Goal: Task Accomplishment & Management: Manage account settings

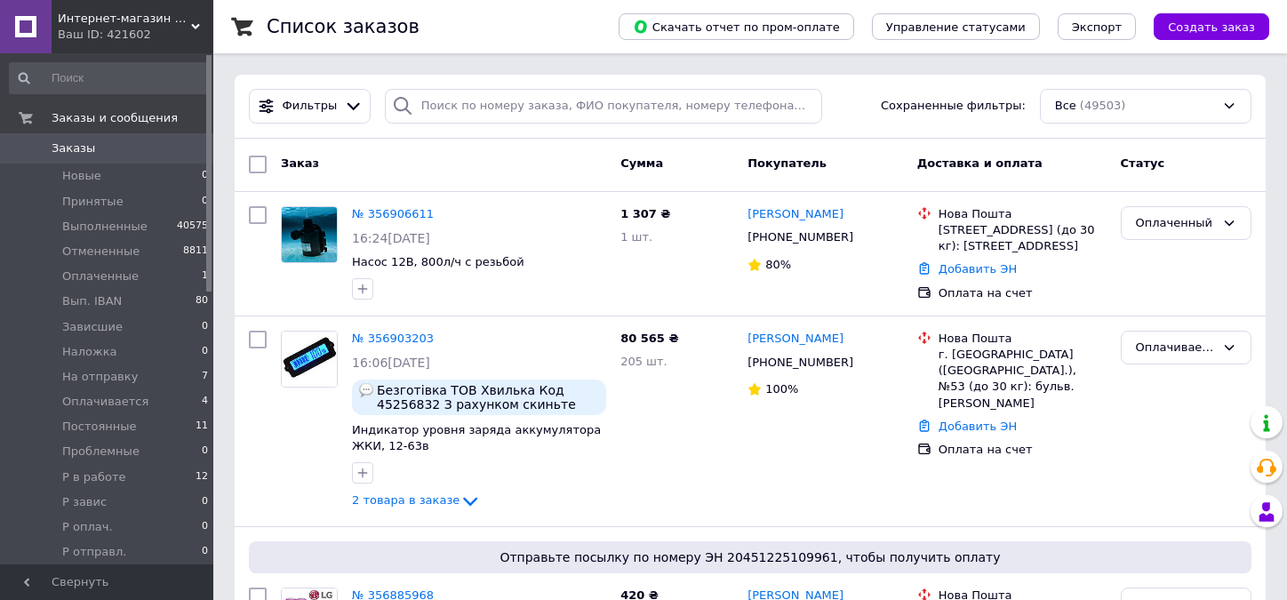
scroll to position [89, 0]
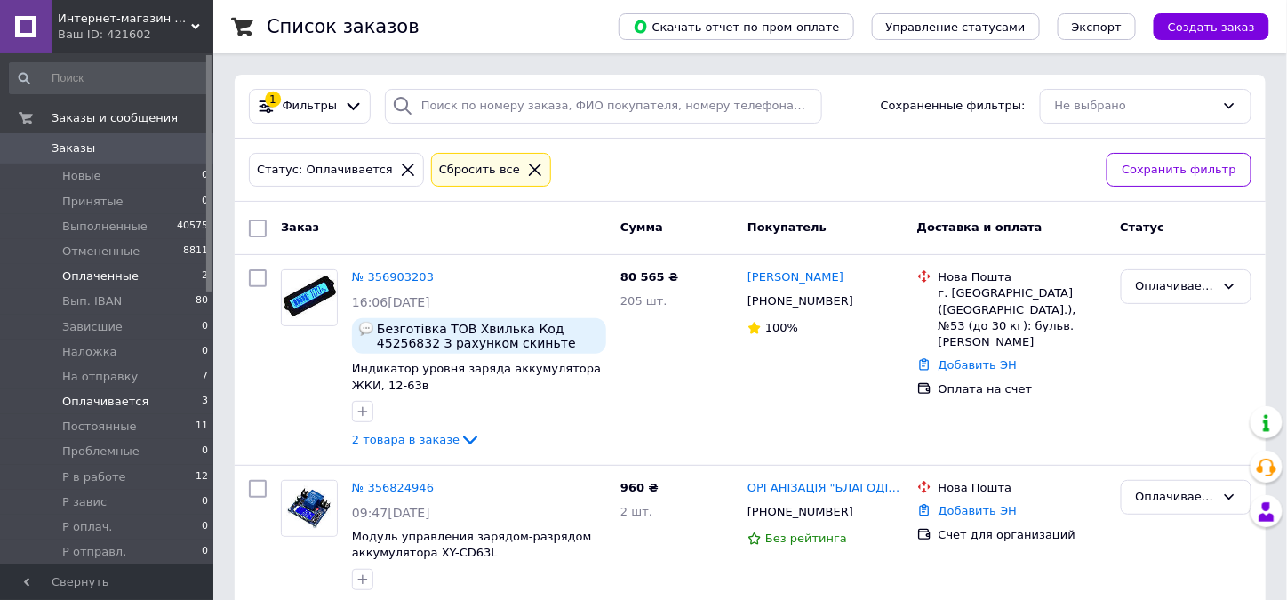
click at [78, 281] on span "Оплаченные" at bounding box center [100, 276] width 76 height 16
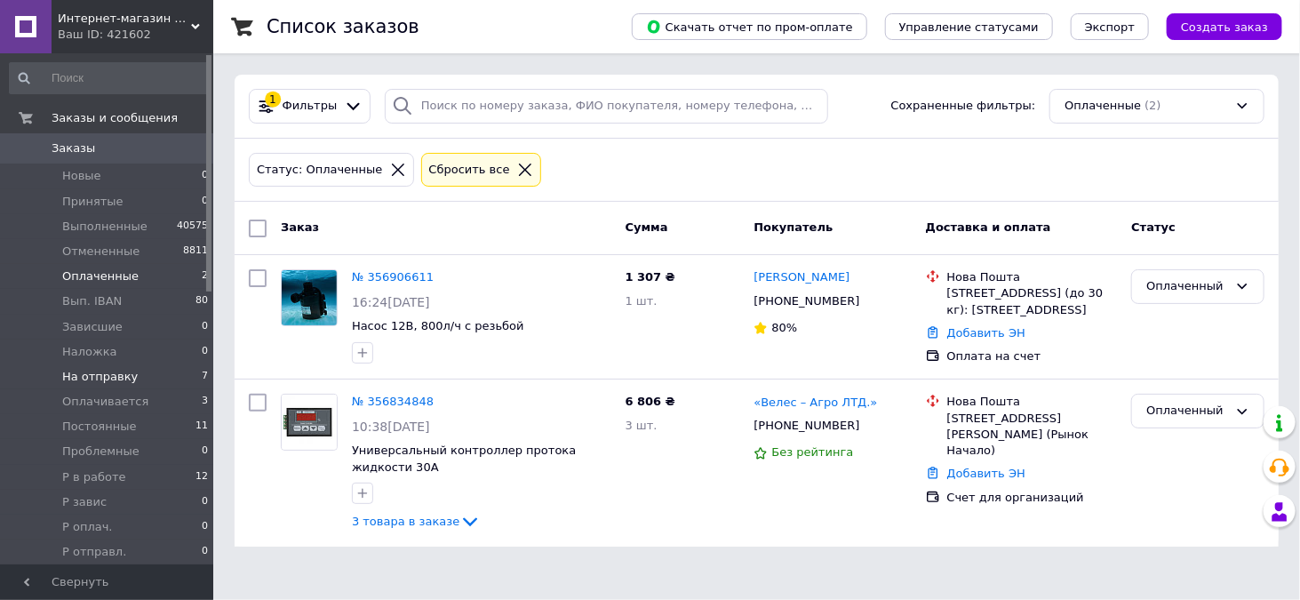
click at [83, 377] on span "На отправку" at bounding box center [100, 377] width 76 height 16
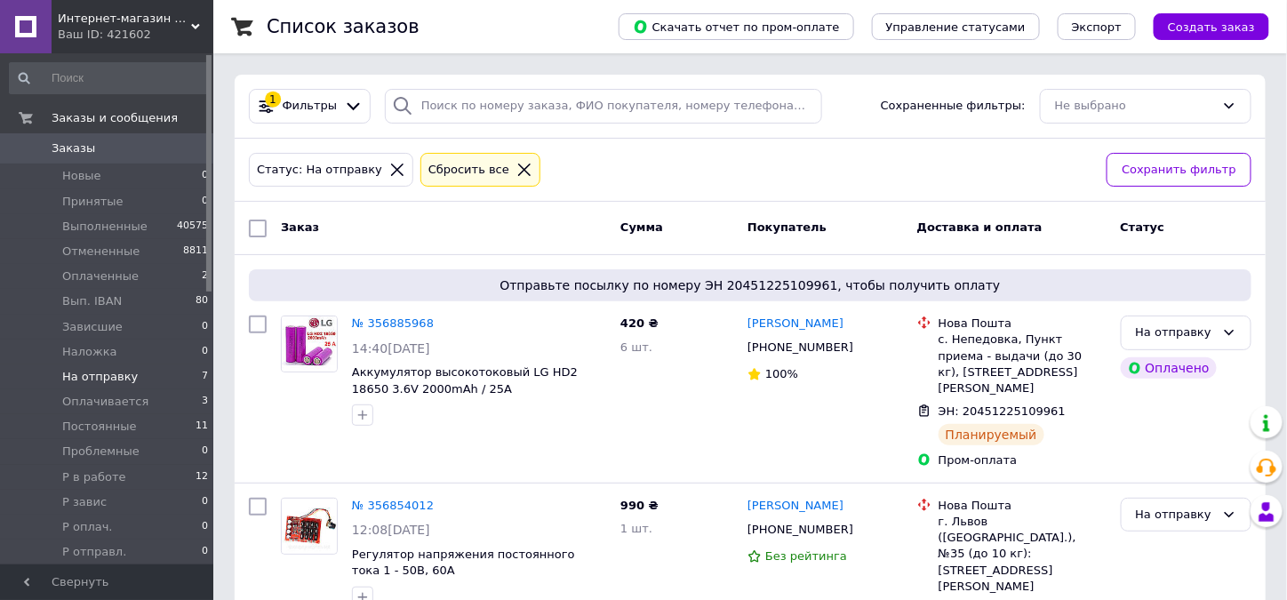
click at [260, 230] on input "checkbox" at bounding box center [258, 229] width 18 height 18
checkbox input "true"
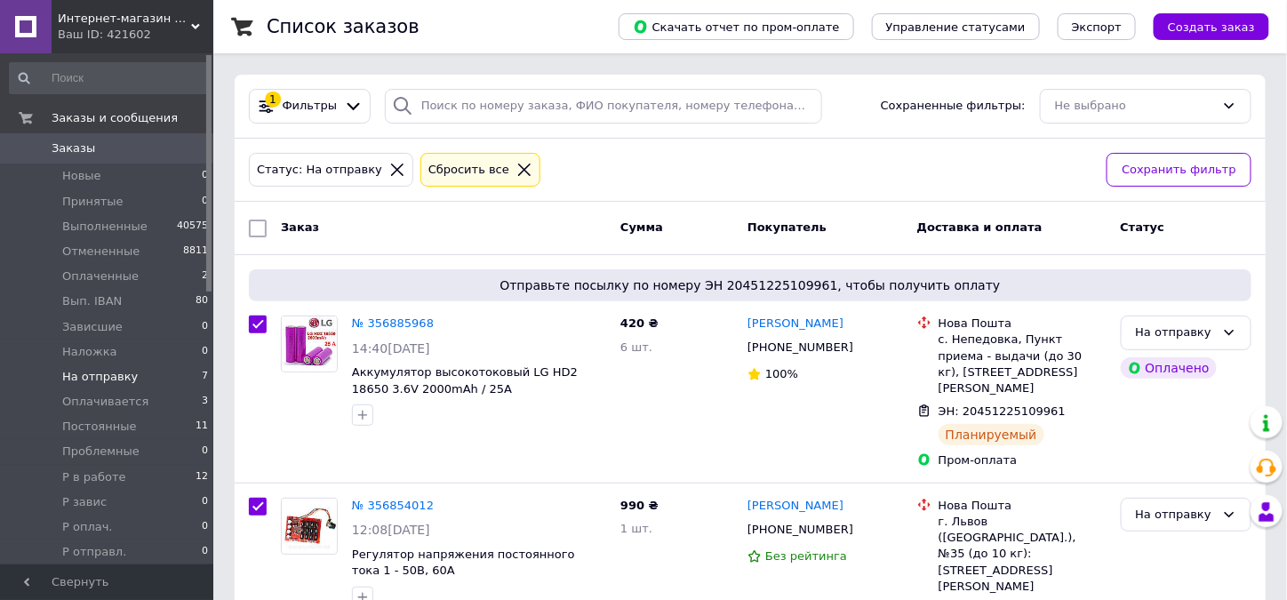
checkbox input "true"
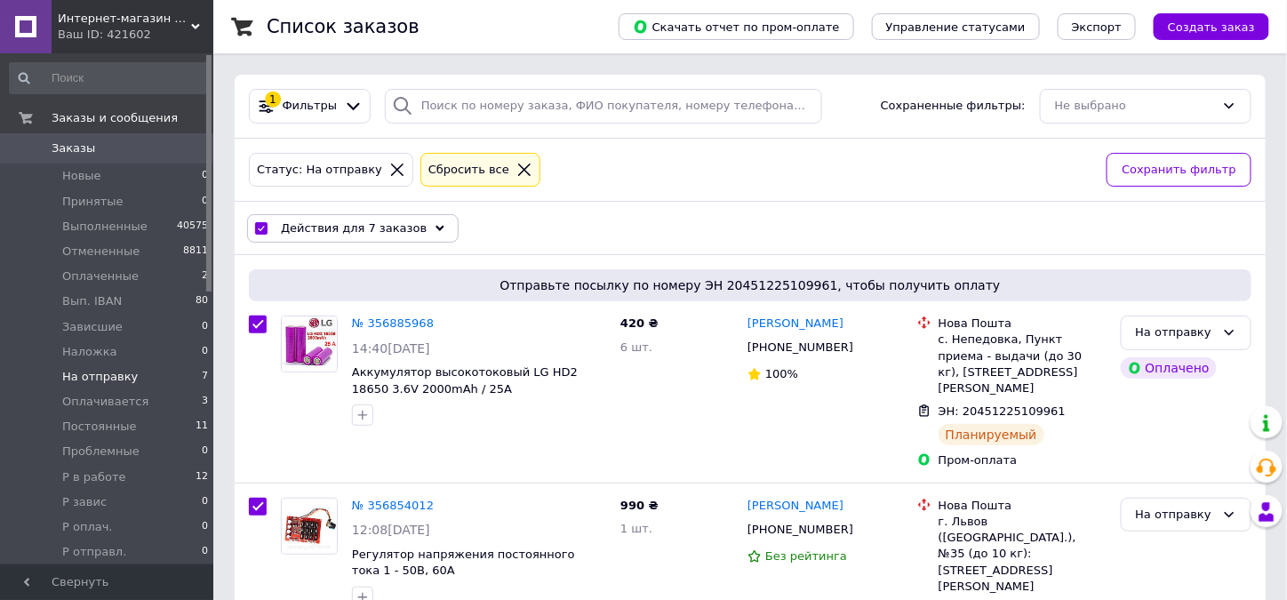
click at [436, 225] on use at bounding box center [440, 227] width 9 height 5
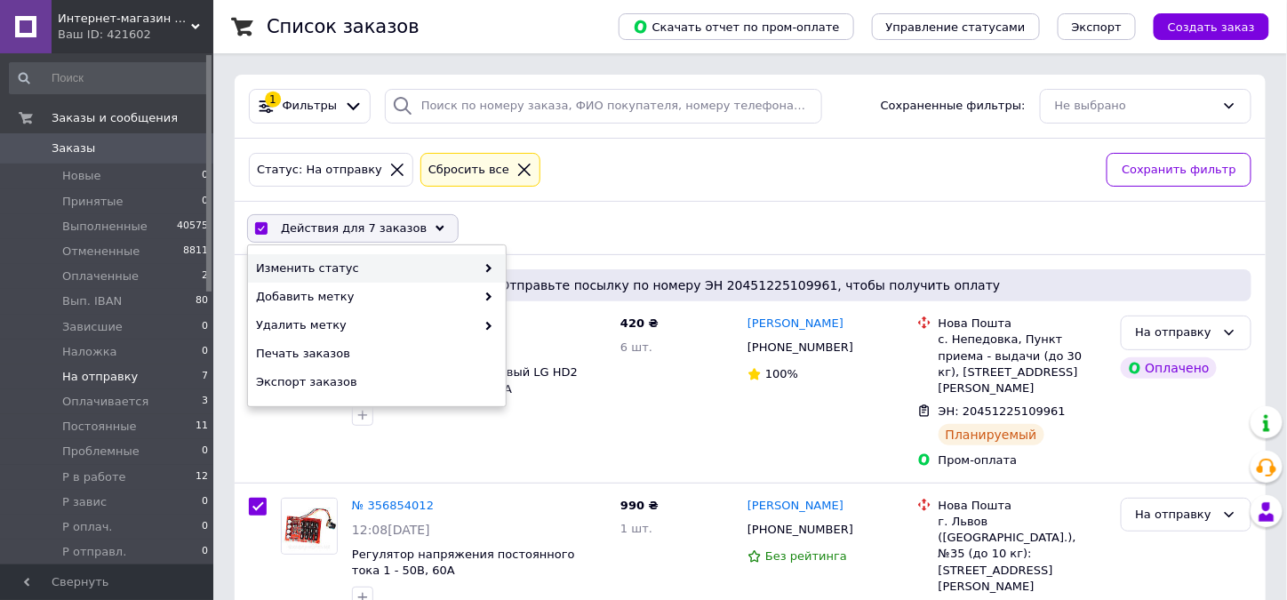
click at [487, 267] on icon at bounding box center [488, 268] width 9 height 9
click at [328, 271] on span "Изменить статус" at bounding box center [366, 268] width 220 height 16
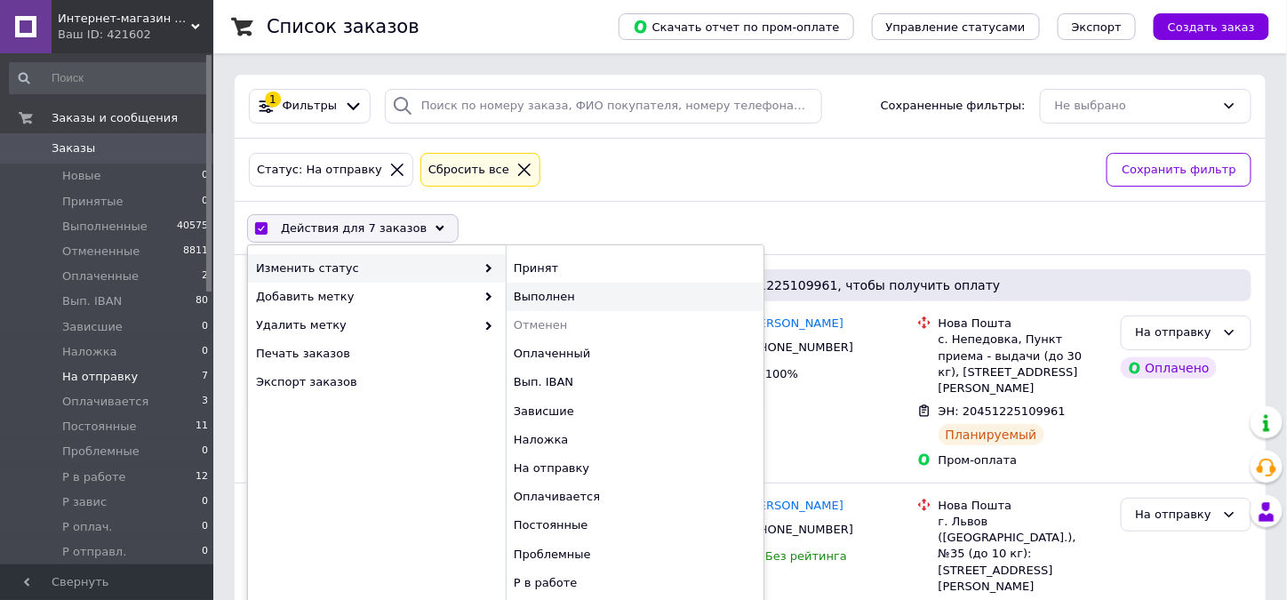
click at [533, 286] on div "Выполнен" at bounding box center [635, 297] width 258 height 28
checkbox input "false"
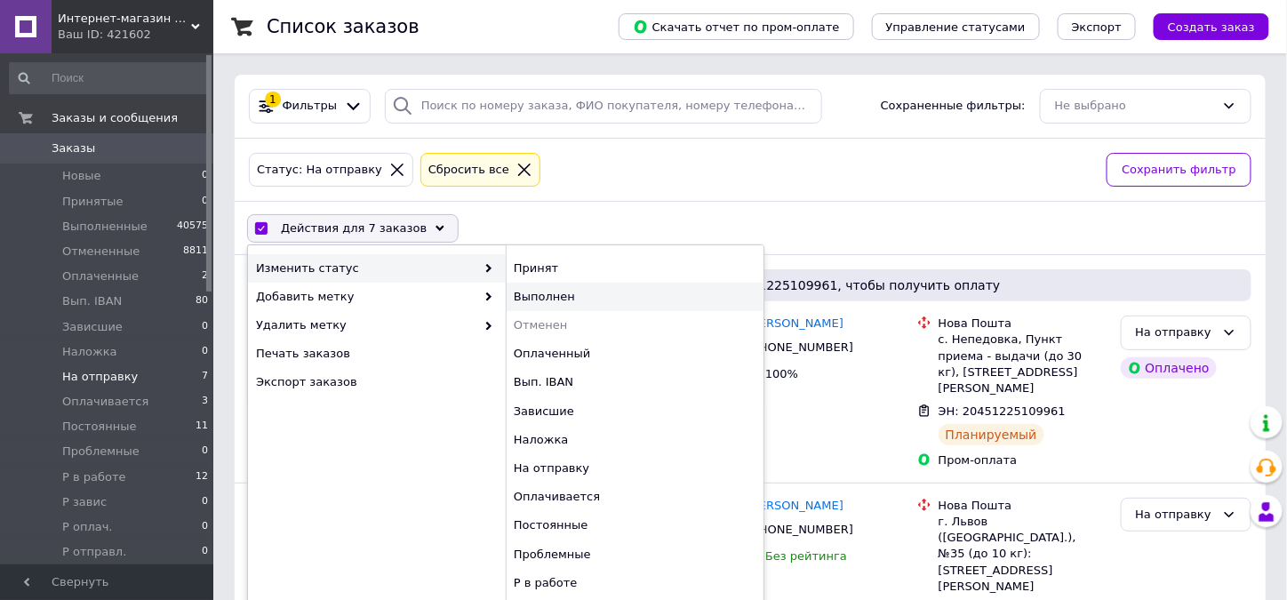
checkbox input "false"
